Goal: Share content

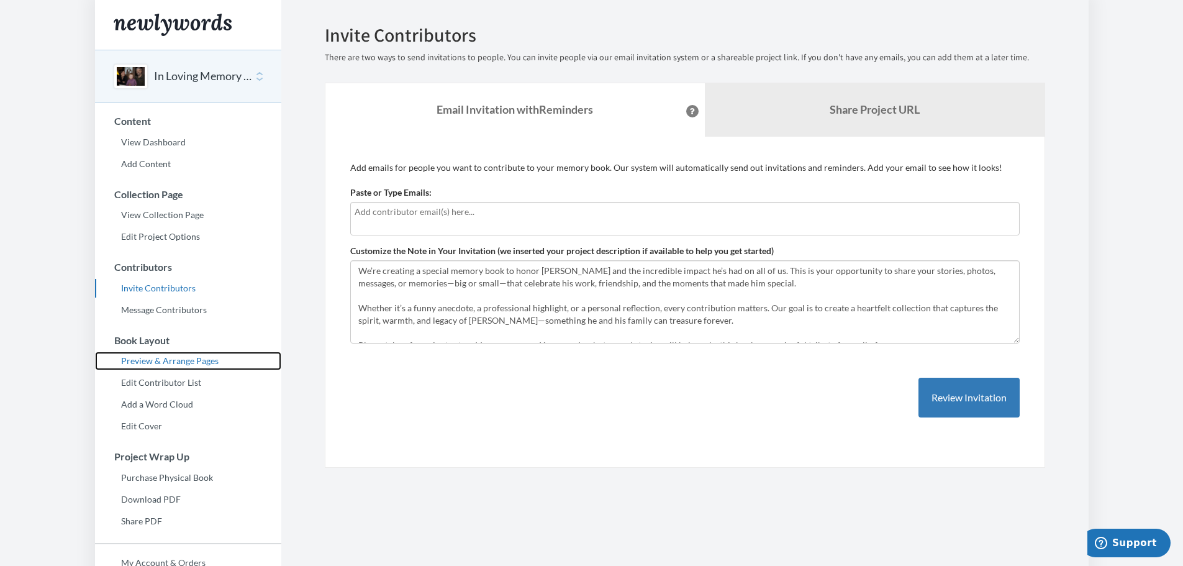
click at [193, 362] on link "Preview & Arrange Pages" at bounding box center [188, 361] width 186 height 19
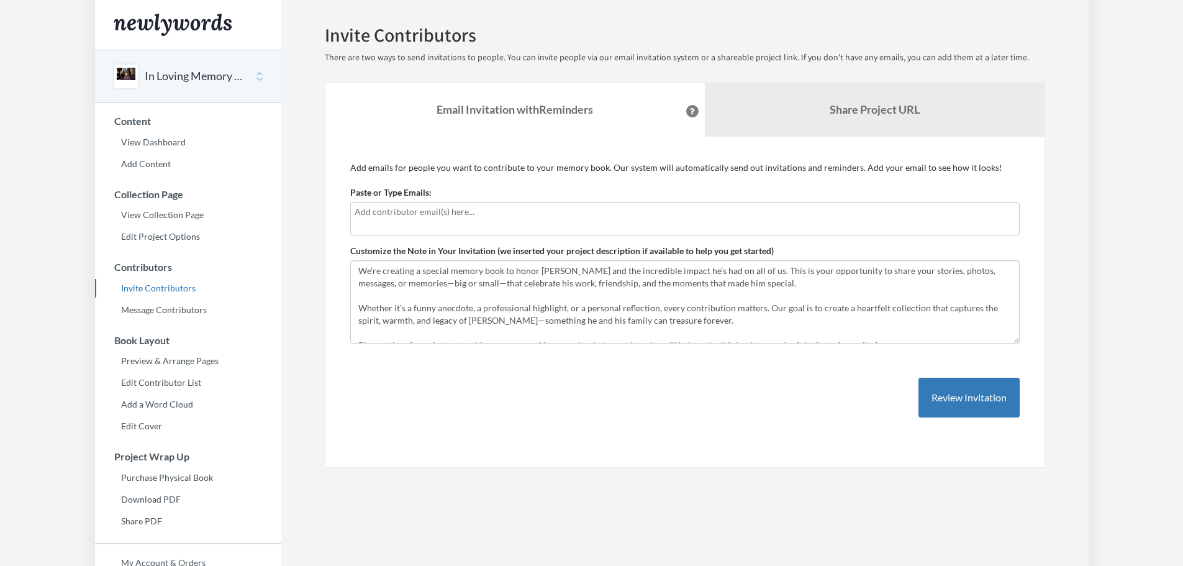
click at [450, 227] on div at bounding box center [685, 219] width 670 height 34
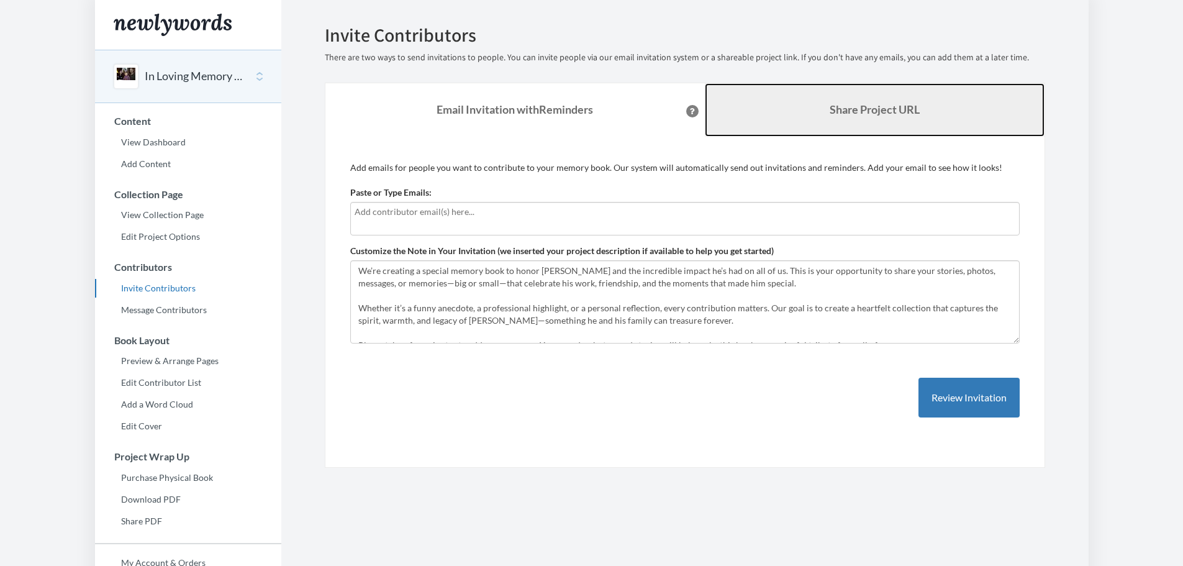
click at [887, 102] on link "Share Project URL" at bounding box center [875, 109] width 340 height 53
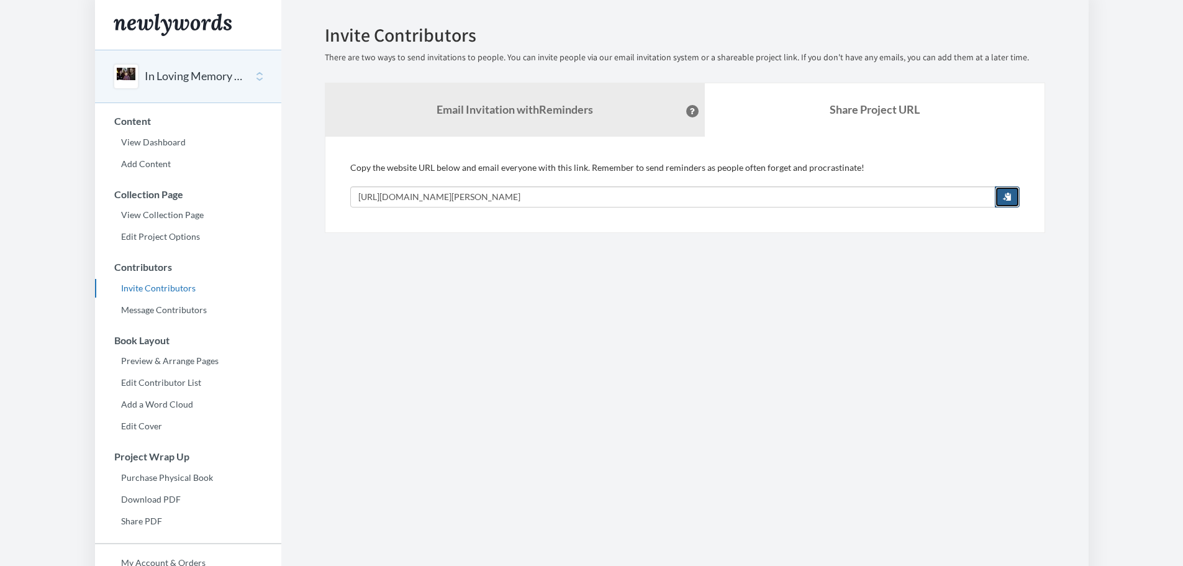
click at [1006, 192] on span "button" at bounding box center [1007, 196] width 9 height 9
